Goal: Task Accomplishment & Management: Manage account settings

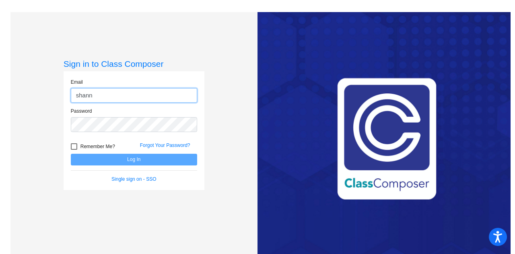
type input "[PERSON_NAME][EMAIL_ADDRESS][PERSON_NAME][DOMAIN_NAME]"
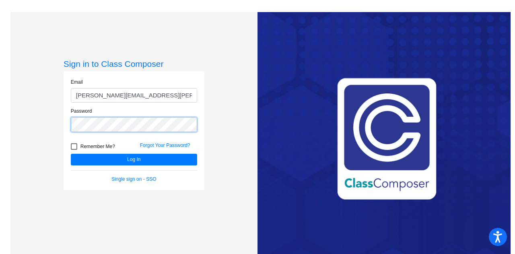
click at [71, 154] on button "Log In" at bounding box center [134, 160] width 126 height 12
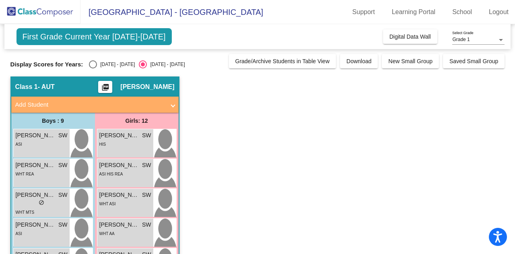
click at [95, 61] on div "Select an option" at bounding box center [93, 64] width 8 height 8
click at [93, 68] on input "[DATE] - [DATE]" at bounding box center [93, 68] width 0 height 0
radio input "true"
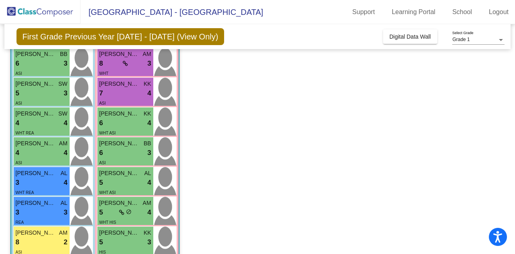
scroll to position [80, 0]
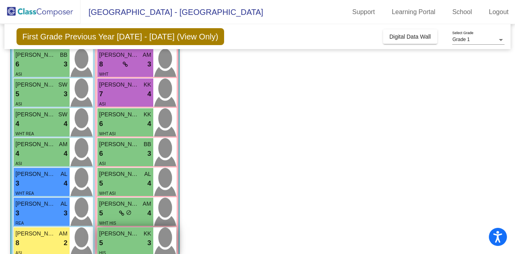
click at [119, 242] on div "5 lock do_not_disturb_alt 3" at bounding box center [125, 243] width 52 height 10
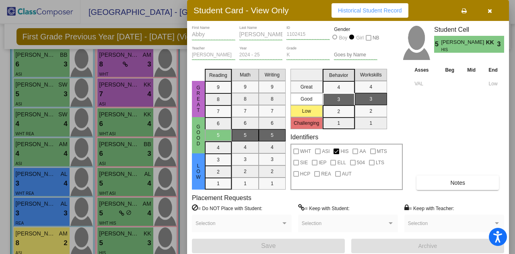
click at [496, 8] on button "button" at bounding box center [490, 10] width 26 height 14
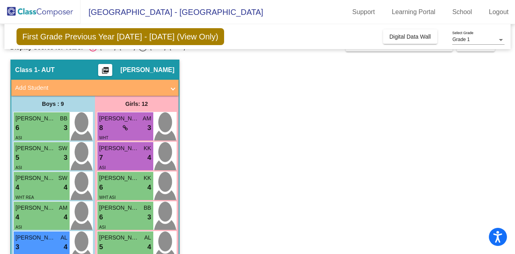
scroll to position [0, 0]
